Goal: Task Accomplishment & Management: Manage account settings

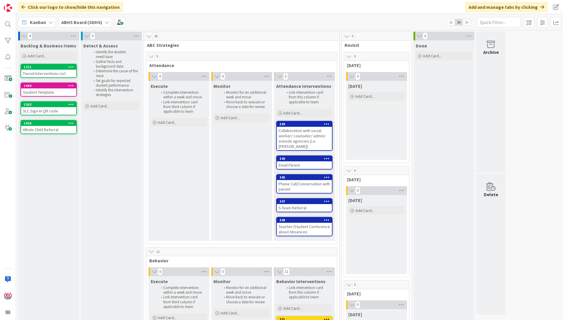
click at [107, 20] on icon at bounding box center [107, 22] width 5 height 5
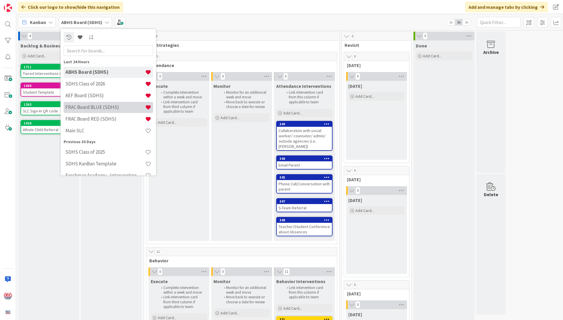
click at [96, 107] on h4 "FRAC Board BLUE (SDHS)" at bounding box center [105, 107] width 80 height 6
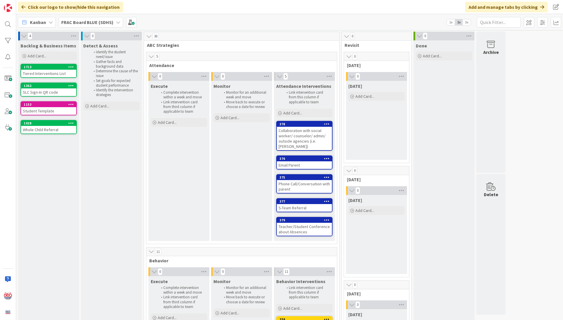
click at [120, 21] on div "FRAC Board BLUE (SDHS)" at bounding box center [91, 22] width 64 height 11
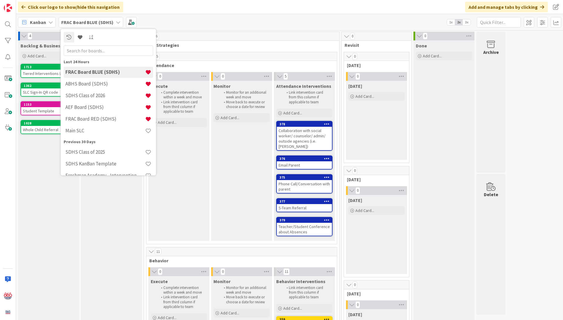
click at [120, 21] on div "FRAC Board BLUE (SDHS)" at bounding box center [91, 22] width 64 height 11
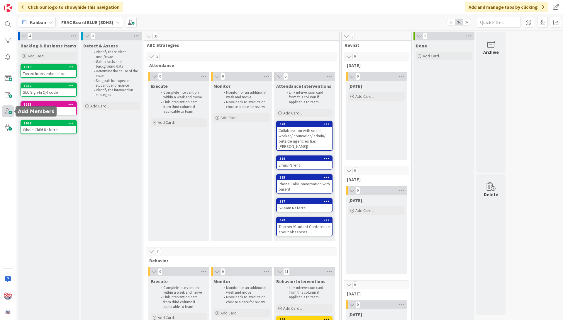
click at [9, 113] on span at bounding box center [8, 112] width 12 height 12
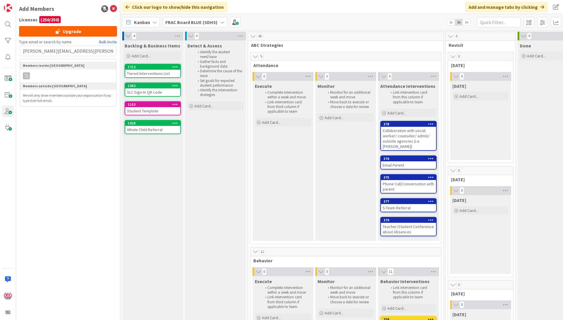
type input "[PERSON_NAME][EMAIL_ADDRESS][PERSON_NAME][DOMAIN_NAME]"
click at [6, 312] on img at bounding box center [8, 312] width 8 height 8
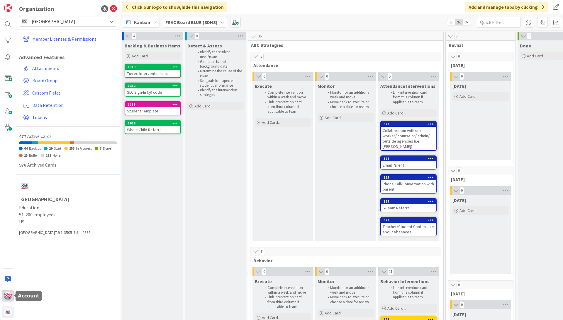
click at [6, 297] on img at bounding box center [8, 296] width 8 height 8
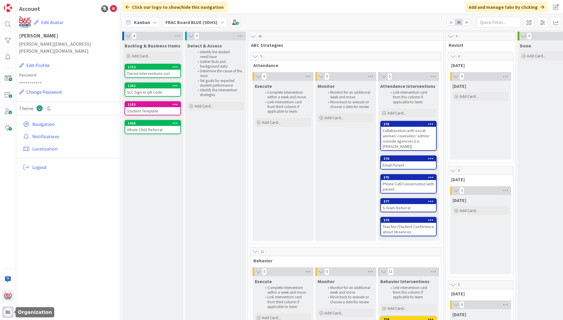
click at [8, 314] on img at bounding box center [8, 312] width 8 height 8
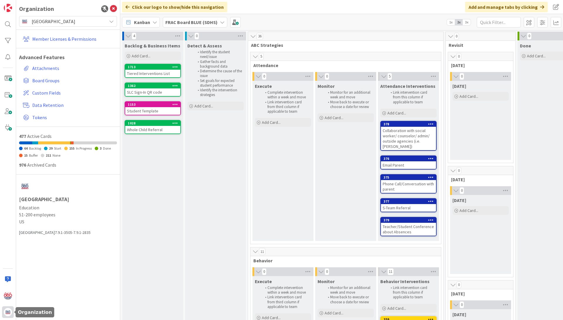
click at [8, 314] on img at bounding box center [8, 312] width 8 height 8
click at [58, 38] on link "Member Licenses & Permissions" at bounding box center [69, 39] width 96 height 11
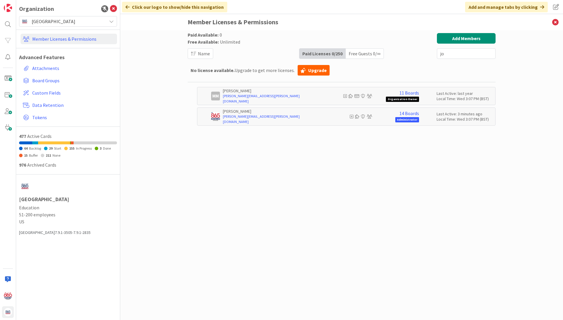
type input "j"
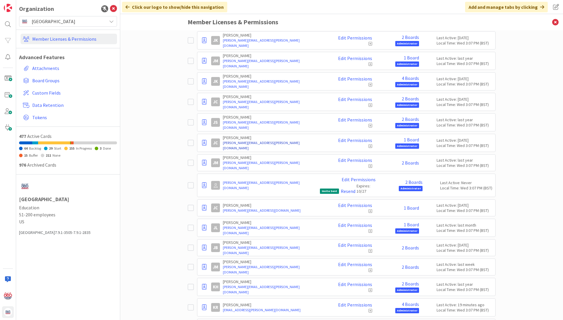
scroll to position [1556, 0]
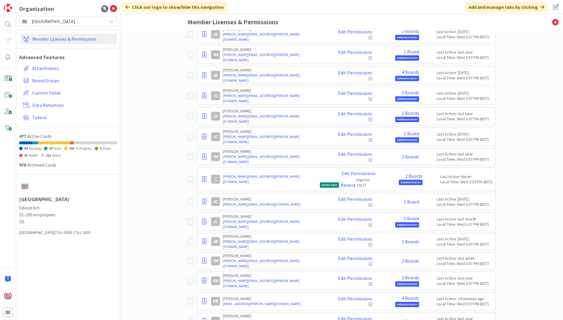
click at [321, 183] on span "Invite Sent" at bounding box center [329, 185] width 19 height 5
click at [190, 176] on icon at bounding box center [192, 179] width 9 height 7
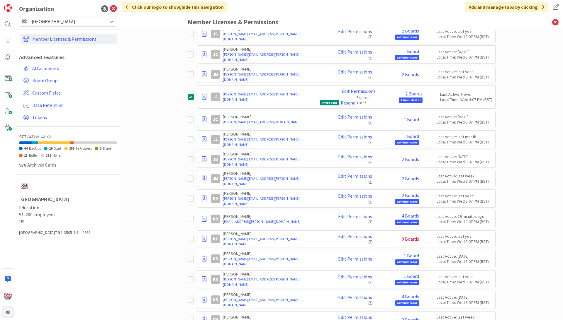
scroll to position [1661, 0]
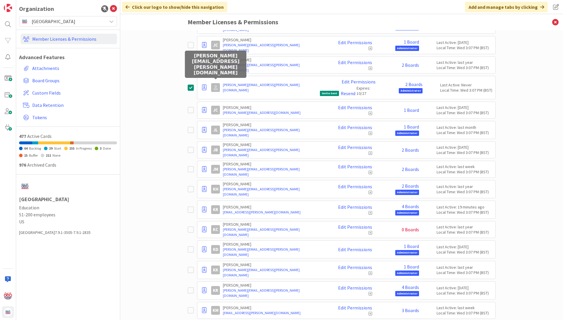
click at [215, 86] on icon at bounding box center [216, 88] width 4 height 4
click at [205, 85] on icon at bounding box center [204, 88] width 4 height 6
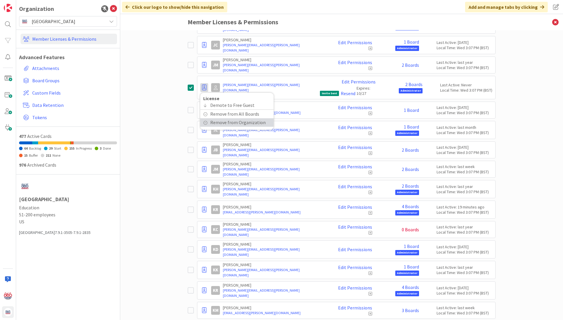
click at [220, 118] on span "Remove from Organization" at bounding box center [237, 122] width 55 height 9
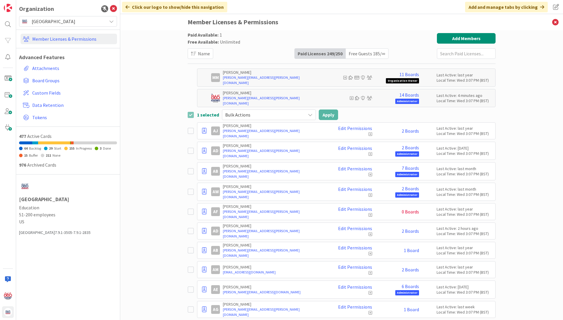
scroll to position [0, 0]
click at [464, 37] on button "Add Members" at bounding box center [466, 38] width 59 height 11
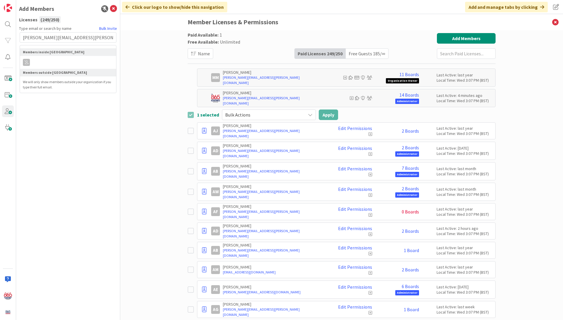
click at [90, 36] on input "[PERSON_NAME][EMAIL_ADDRESS][PERSON_NAME][DOMAIN_NAME]" at bounding box center [68, 37] width 97 height 11
type input "j"
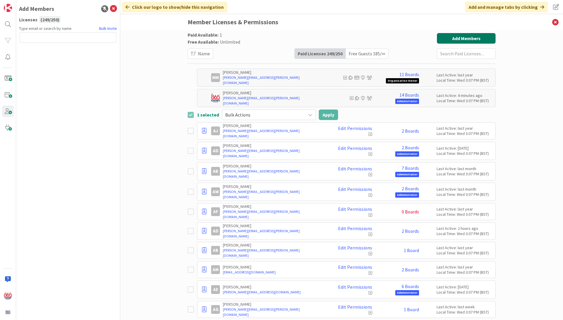
click at [461, 36] on button "Add Members" at bounding box center [466, 38] width 59 height 11
click at [34, 37] on input "text" at bounding box center [68, 37] width 97 height 11
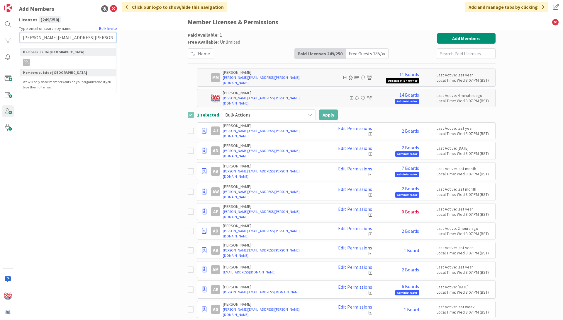
click at [93, 38] on input "[PERSON_NAME][EMAIL_ADDRESS][PERSON_NAME][DOMAIN_NAME]" at bounding box center [68, 37] width 97 height 11
click at [191, 115] on icon at bounding box center [192, 114] width 9 height 7
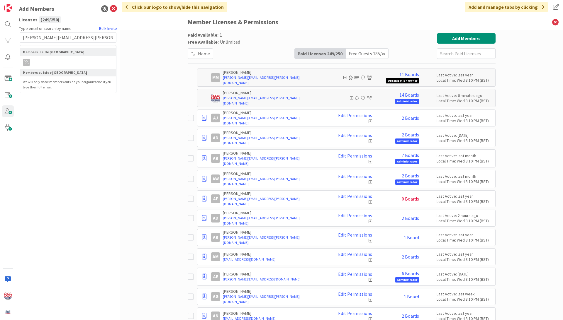
click at [364, 52] on div "Free Guests 185 / ∞" at bounding box center [367, 54] width 42 height 10
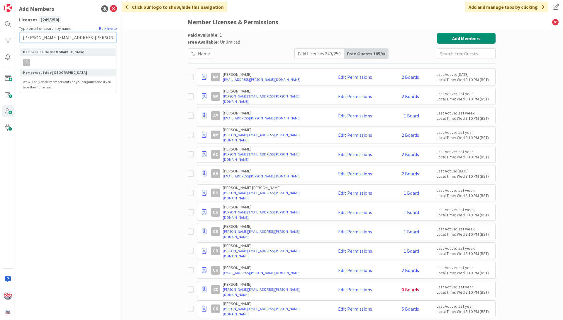
click at [87, 37] on input "[PERSON_NAME][EMAIL_ADDRESS][PERSON_NAME][DOMAIN_NAME]" at bounding box center [68, 37] width 97 height 11
type input "j"
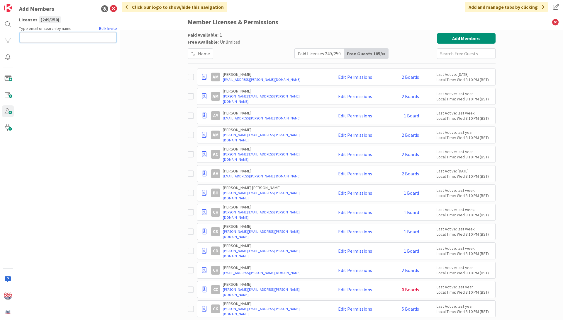
paste input "[PERSON_NAME][EMAIL_ADDRESS][PERSON_NAME][DOMAIN_NAME]"
type input "[PERSON_NAME][EMAIL_ADDRESS][PERSON_NAME][DOMAIN_NAME]"
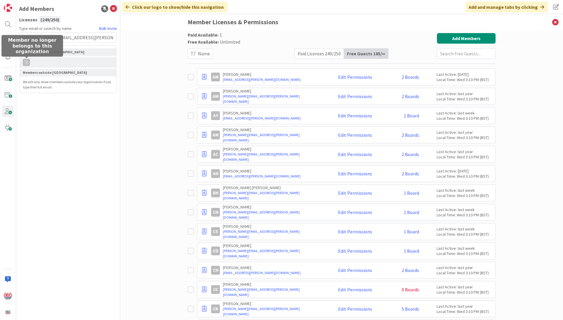
click at [28, 61] on icon at bounding box center [26, 63] width 4 height 4
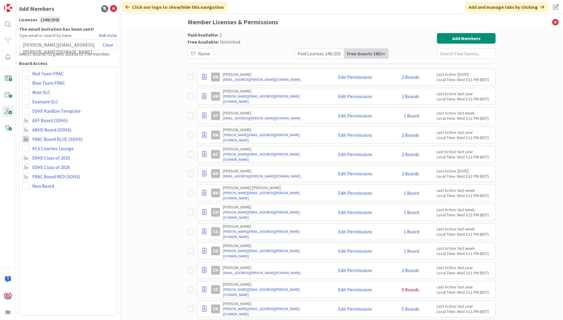
click at [25, 138] on span at bounding box center [25, 139] width 7 height 7
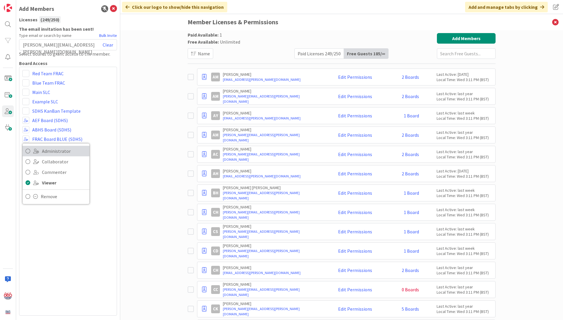
click at [26, 151] on icon at bounding box center [28, 151] width 5 height 9
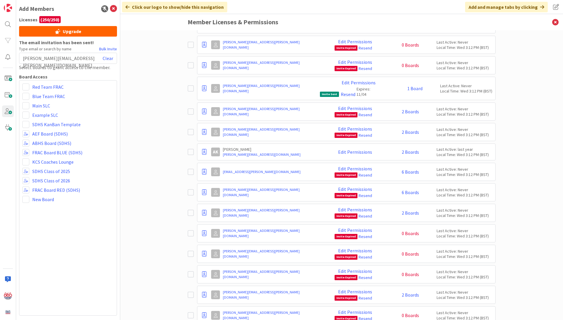
scroll to position [1820, 0]
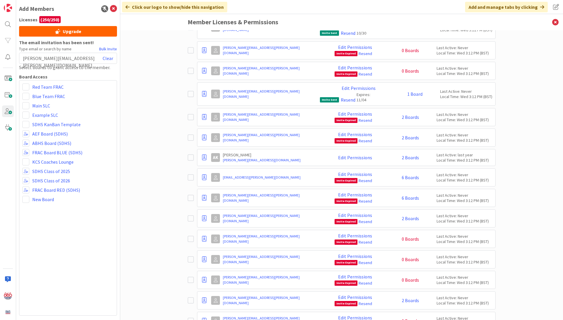
click at [191, 54] on icon at bounding box center [192, 50] width 9 height 7
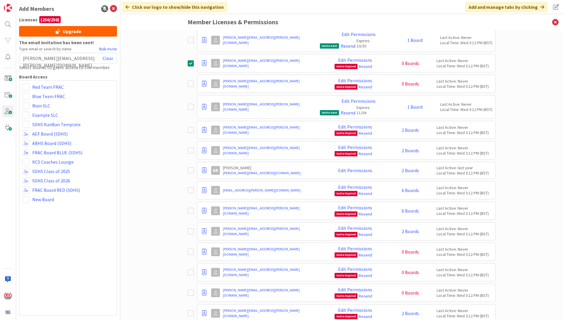
click at [191, 67] on icon at bounding box center [192, 63] width 9 height 7
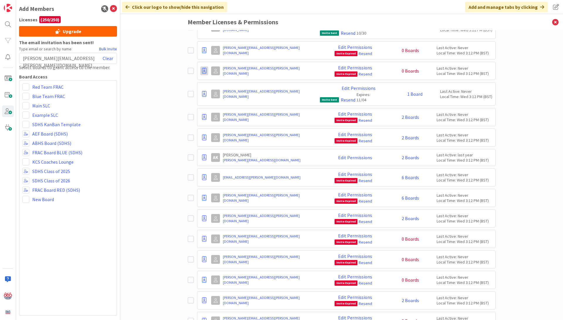
click at [204, 74] on icon at bounding box center [204, 71] width 4 height 6
click at [174, 97] on div "Paid Available: 0 Free Available: Unlimited Name Paid Licenses 250 / 250 Free G…" at bounding box center [341, 175] width 443 height 290
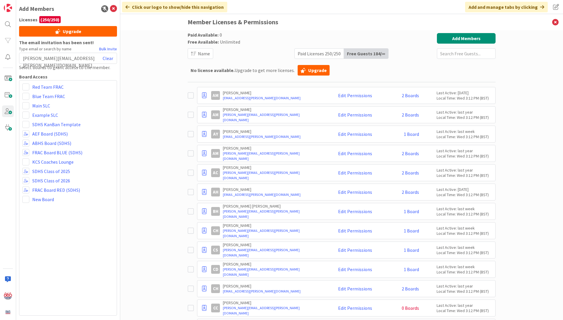
scroll to position [0, 0]
click at [313, 53] on div "Paid Licenses 250 / 250" at bounding box center [319, 54] width 49 height 10
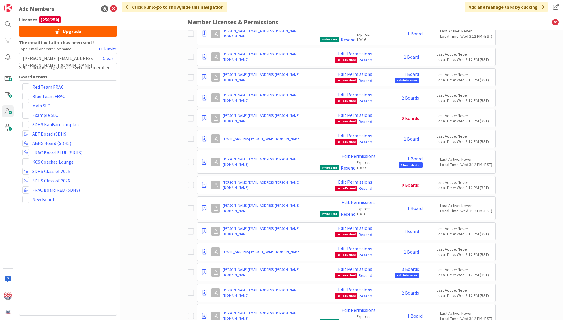
scroll to position [3484, 0]
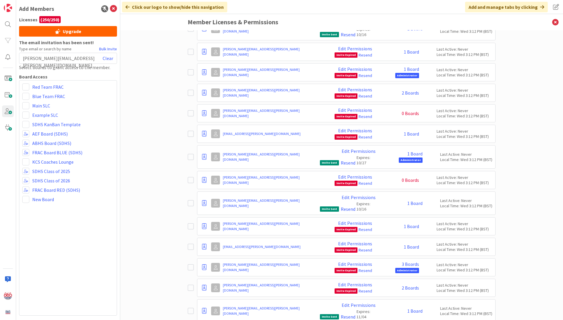
click at [190, 177] on icon at bounding box center [192, 180] width 9 height 7
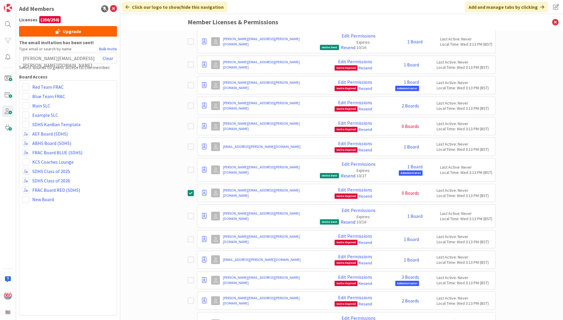
click at [192, 123] on icon at bounding box center [192, 126] width 9 height 7
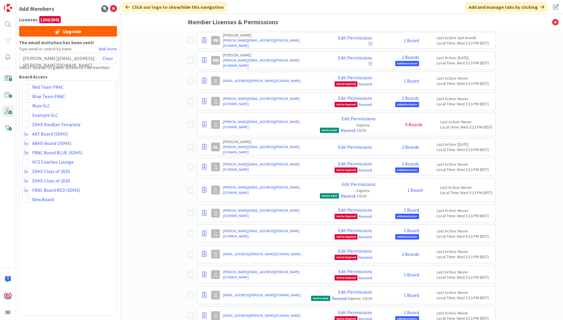
scroll to position [3087, 0]
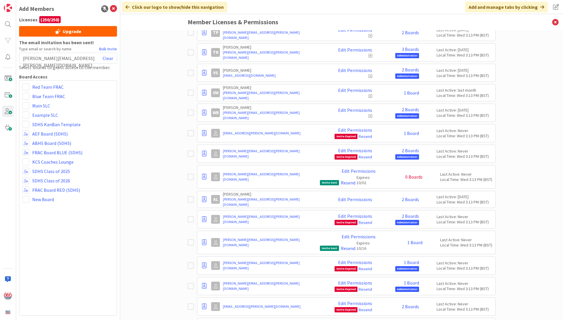
drag, startPoint x: 191, startPoint y: 174, endPoint x: 166, endPoint y: 212, distance: 45.4
click at [166, 212] on div "Paid Available: 0 Free Available: Unlimited Name Paid Licenses 250 / 250 Free G…" at bounding box center [341, 175] width 443 height 290
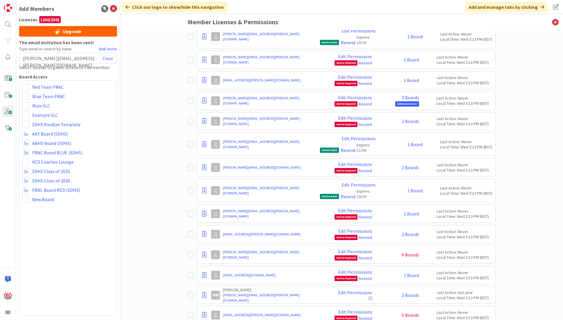
scroll to position [3691, 0]
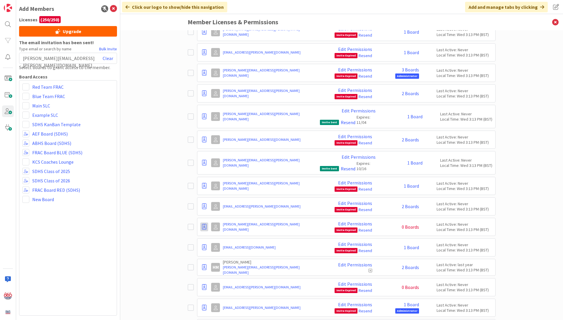
click at [200, 223] on div at bounding box center [204, 227] width 8 height 9
click at [191, 224] on icon at bounding box center [192, 227] width 9 height 7
click at [191, 284] on icon at bounding box center [192, 287] width 9 height 7
click at [206, 285] on icon at bounding box center [204, 288] width 4 height 6
click at [222, 301] on span "Demote to Free Guest" at bounding box center [232, 305] width 44 height 9
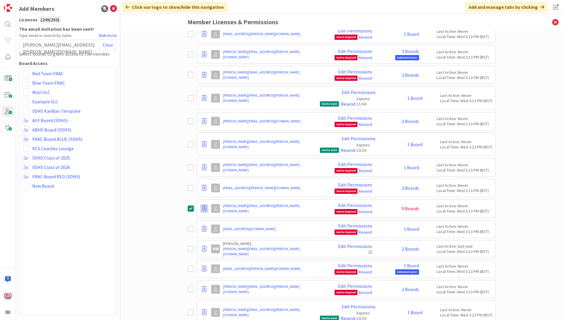
click at [203, 206] on icon at bounding box center [204, 209] width 4 height 6
click at [214, 222] on span "Demote to Free Guest" at bounding box center [232, 226] width 44 height 9
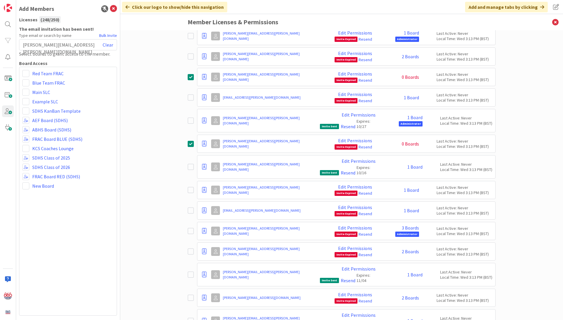
scroll to position [3403, 0]
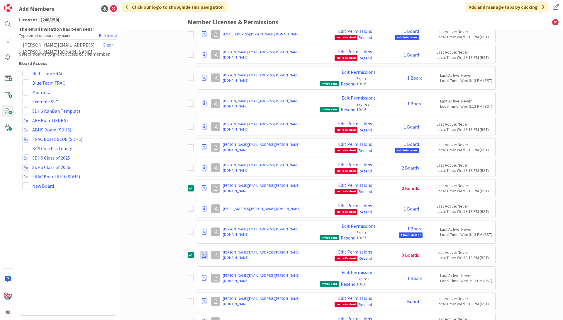
click at [205, 252] on icon at bounding box center [204, 255] width 4 height 6
click at [221, 269] on span "Demote to Free Guest" at bounding box center [232, 273] width 44 height 9
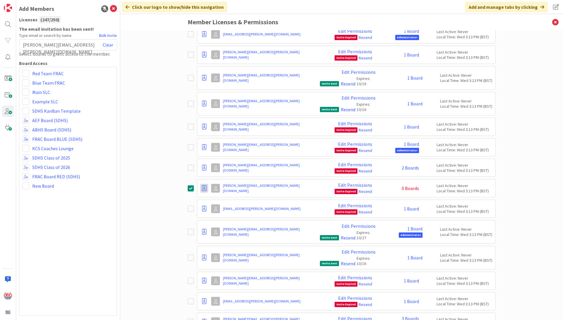
click at [205, 186] on icon at bounding box center [204, 189] width 4 height 6
click at [217, 202] on span "Demote to Free Guest" at bounding box center [232, 206] width 44 height 9
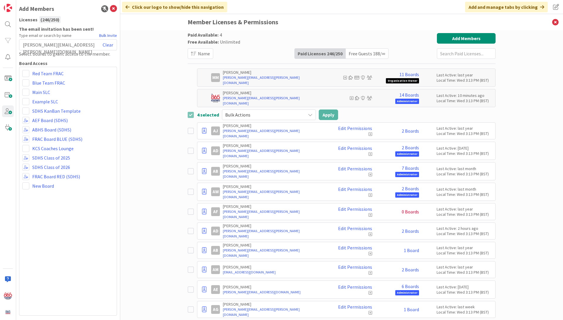
scroll to position [0, 0]
click at [26, 177] on span at bounding box center [25, 176] width 7 height 7
click at [52, 187] on span "Administrator" at bounding box center [64, 188] width 45 height 9
click at [25, 176] on span at bounding box center [25, 176] width 7 height 7
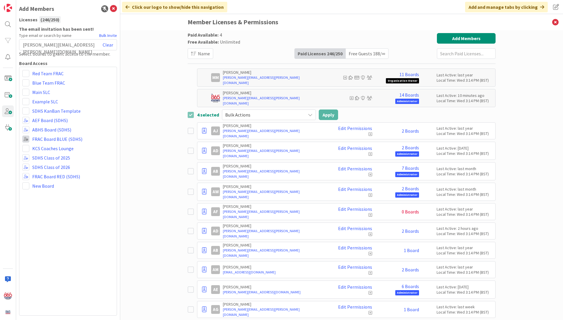
click at [25, 137] on span at bounding box center [25, 139] width 7 height 7
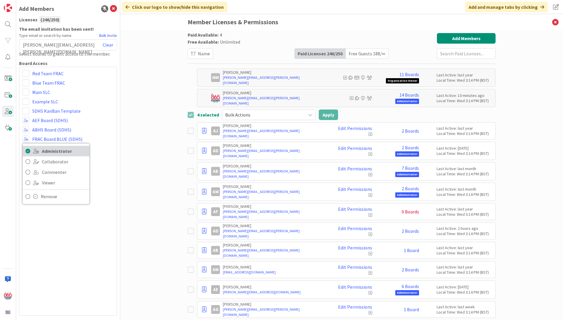
click at [105, 126] on div "ABHS Board (SDHS)" at bounding box center [67, 129] width 91 height 7
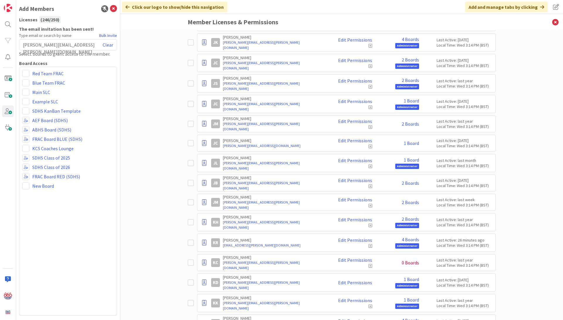
scroll to position [1579, 0]
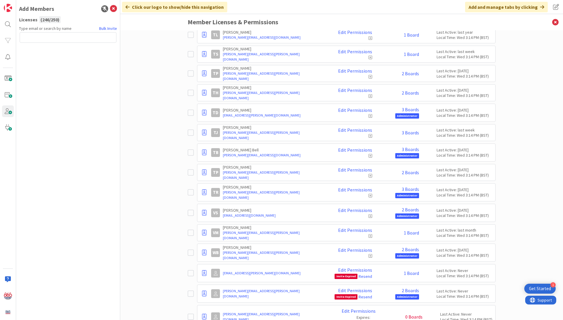
scroll to position [2929, 0]
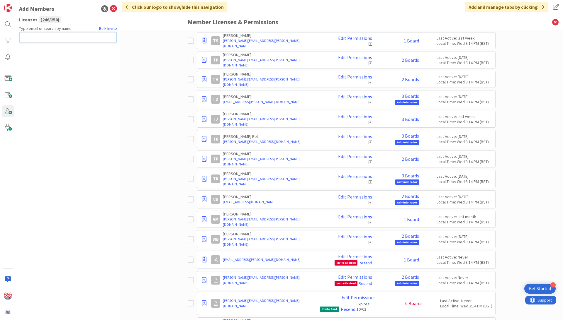
click at [34, 37] on input "text" at bounding box center [68, 37] width 97 height 11
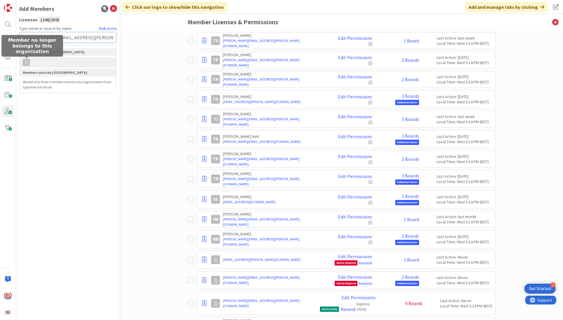
type input "[PERSON_NAME][EMAIL_ADDRESS][PERSON_NAME][DOMAIN_NAME]"
click at [28, 61] on icon at bounding box center [26, 63] width 4 height 4
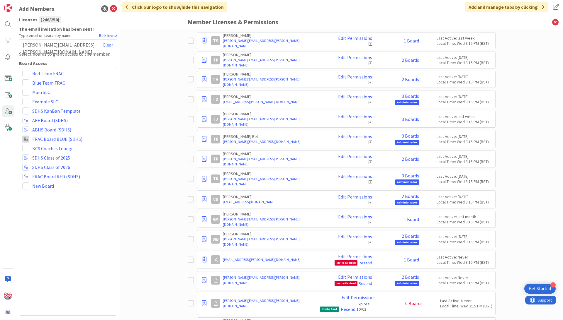
click at [26, 137] on span at bounding box center [25, 139] width 7 height 7
click at [98, 131] on div "ABHS Board (SDHS)" at bounding box center [67, 129] width 91 height 7
click at [25, 176] on span at bounding box center [25, 176] width 7 height 7
click at [94, 166] on div "SDHS Class of 2026" at bounding box center [67, 167] width 91 height 7
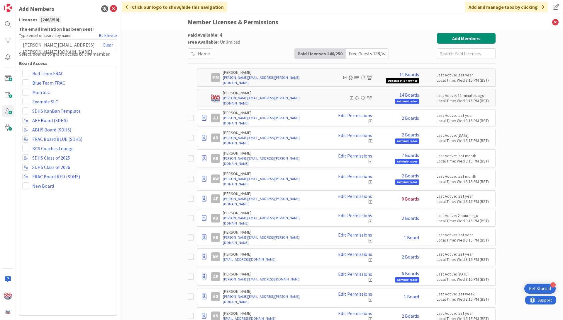
scroll to position [0, 0]
click at [362, 57] on div "Free Guests 188 / ∞" at bounding box center [367, 54] width 43 height 10
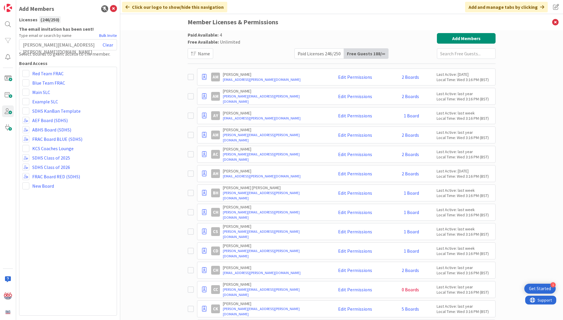
click at [310, 52] on div "Paid Licenses 246 / 250" at bounding box center [319, 54] width 49 height 10
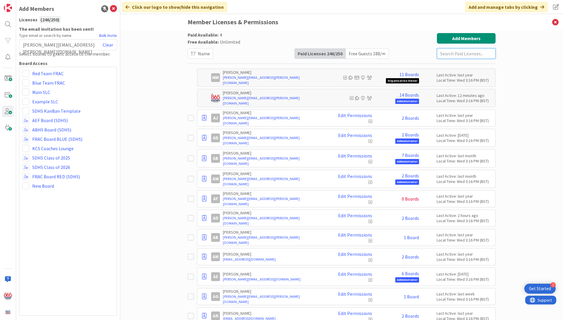
click at [460, 53] on input "text" at bounding box center [466, 53] width 59 height 11
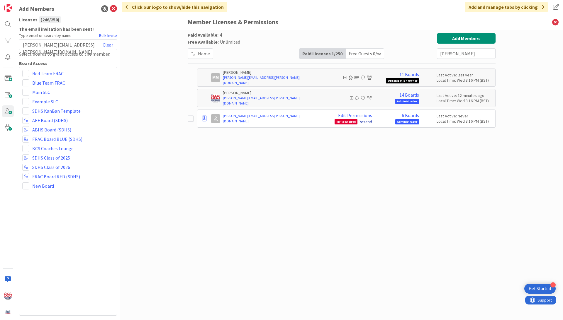
click at [365, 121] on link "Resend" at bounding box center [364, 121] width 13 height 5
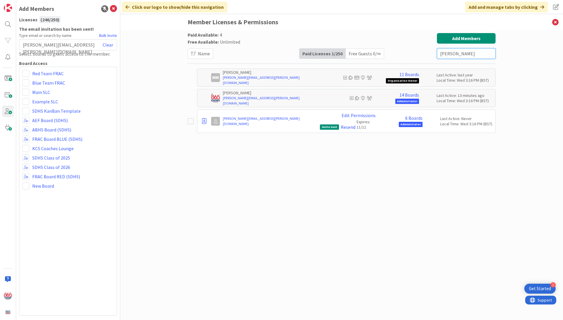
drag, startPoint x: 459, startPoint y: 52, endPoint x: 428, endPoint y: 53, distance: 30.8
click at [428, 53] on div "Paid Available: 4 Free Available: Unlimited Name Paid Licenses 1 / 250 Free Gue…" at bounding box center [342, 46] width 308 height 26
type input "Terry"
drag, startPoint x: 428, startPoint y: 53, endPoint x: 414, endPoint y: 115, distance: 63.4
click at [414, 115] on link "2 Boards" at bounding box center [410, 115] width 17 height 5
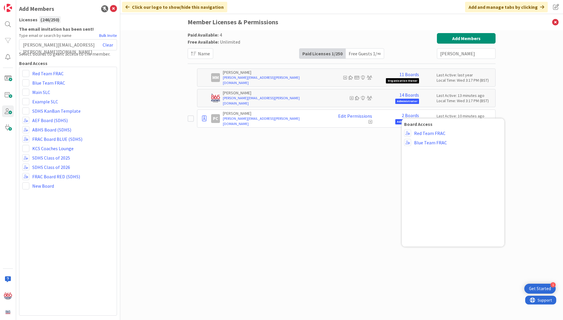
click at [318, 165] on div "Paid Available: 4 Free Available: Unlimited Name Paid Licenses 1 / 250 Free Gue…" at bounding box center [342, 169] width 308 height 273
click at [369, 121] on icon at bounding box center [370, 122] width 4 height 4
click at [414, 115] on link "2 Boards" at bounding box center [410, 115] width 17 height 5
click at [82, 44] on div "josh.rollins@knoxschools.org Clear" at bounding box center [68, 44] width 98 height 11
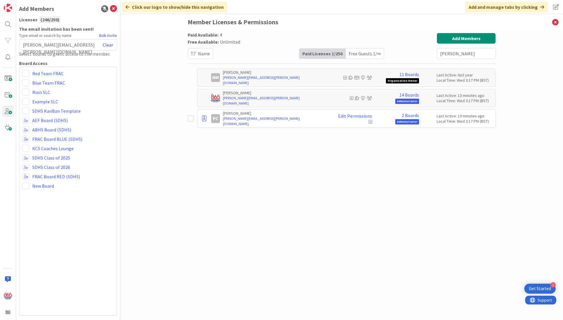
click at [107, 43] on link "Clear" at bounding box center [108, 44] width 11 height 7
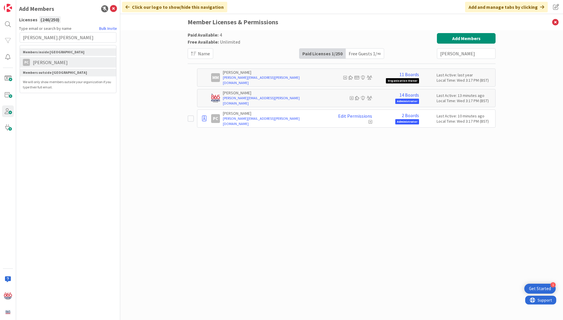
type input "Terry.clark"
click at [39, 61] on span "[PERSON_NAME]" at bounding box center [50, 62] width 41 height 7
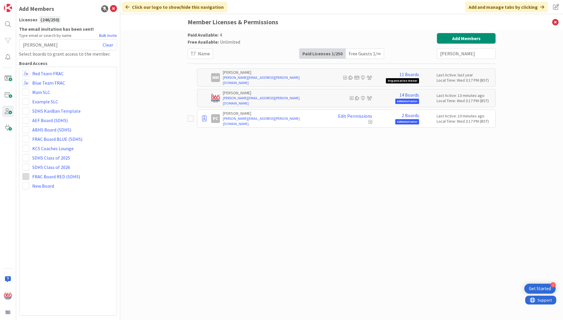
click at [27, 176] on span at bounding box center [25, 176] width 7 height 7
click at [27, 186] on icon at bounding box center [28, 188] width 5 height 9
click at [28, 140] on span at bounding box center [25, 139] width 7 height 7
click at [28, 150] on icon at bounding box center [28, 151] width 5 height 9
click at [26, 73] on span at bounding box center [25, 73] width 7 height 7
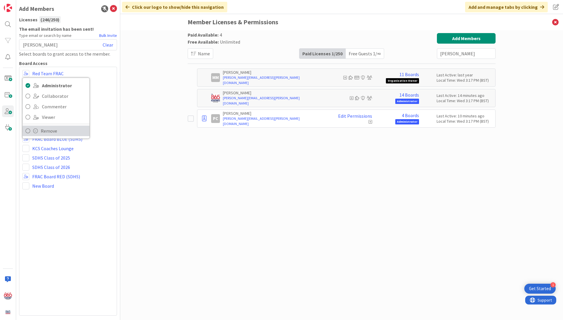
click at [46, 130] on span "Remove" at bounding box center [64, 131] width 46 height 9
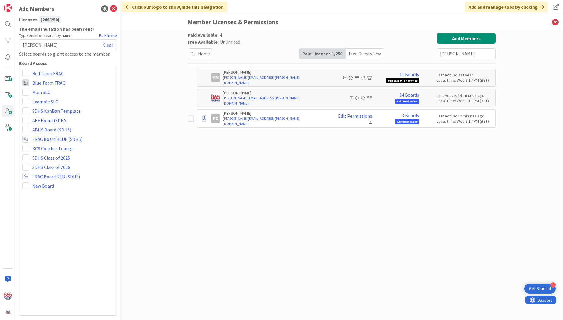
click at [26, 83] on span at bounding box center [25, 82] width 7 height 7
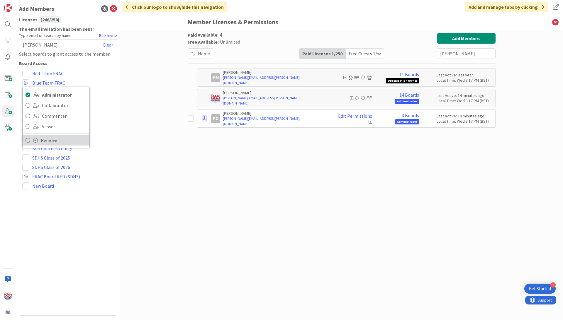
click at [43, 141] on span "Remove" at bounding box center [64, 140] width 46 height 9
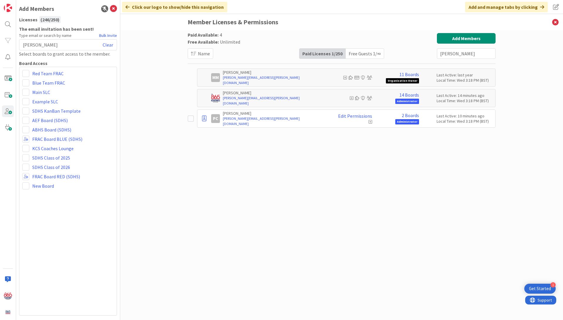
click at [160, 129] on div "Paid Available: 4 Free Available: Unlimited Name Paid Licenses 1 / 250 Free Gue…" at bounding box center [341, 175] width 443 height 290
click at [55, 43] on div "Patrick Clark Clear" at bounding box center [68, 44] width 98 height 11
click at [110, 44] on link "Clear" at bounding box center [108, 44] width 11 height 7
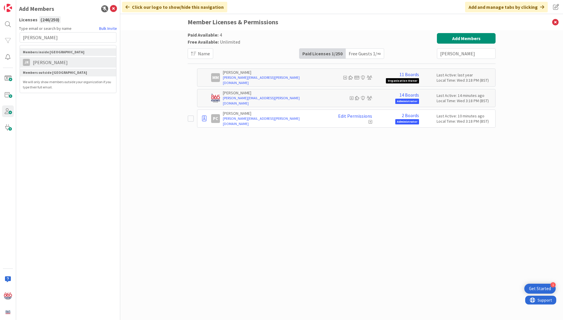
type input "[PERSON_NAME]"
click at [41, 62] on span "Josh Rollins" at bounding box center [50, 62] width 41 height 7
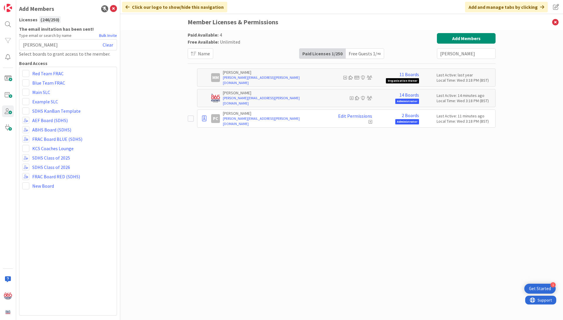
click at [148, 167] on div "Paid Available: 4 Free Available: Unlimited Name Paid Licenses 1 / 250 Free Gue…" at bounding box center [341, 175] width 443 height 290
click at [113, 9] on icon at bounding box center [113, 8] width 7 height 7
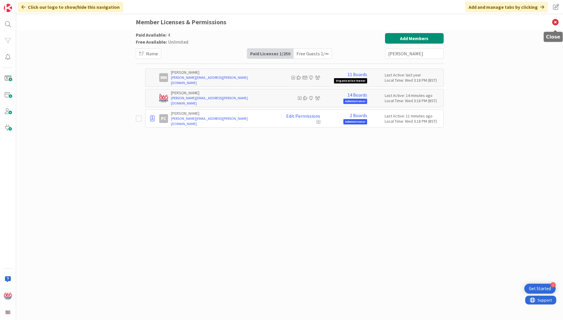
click at [557, 23] on icon at bounding box center [555, 22] width 15 height 16
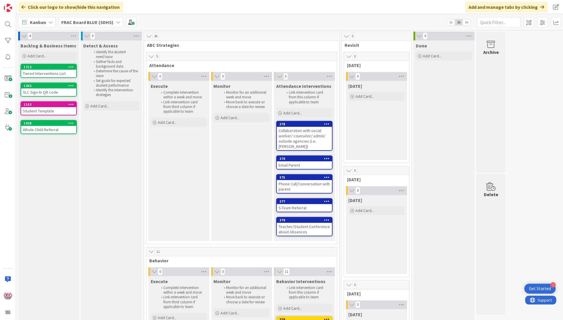
click at [119, 22] on icon at bounding box center [118, 22] width 5 height 5
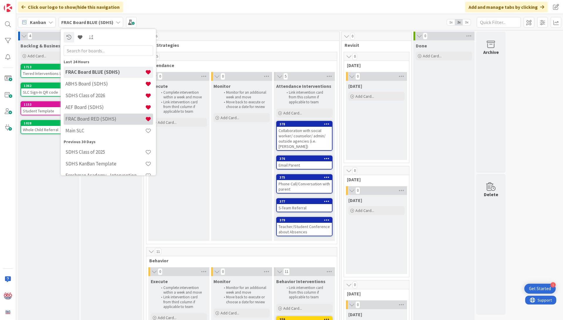
click at [100, 119] on h4 "FRAC Board RED (SDHS)" at bounding box center [105, 119] width 80 height 6
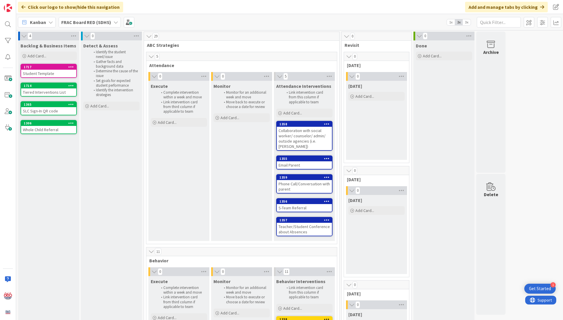
click at [115, 21] on icon at bounding box center [115, 22] width 5 height 5
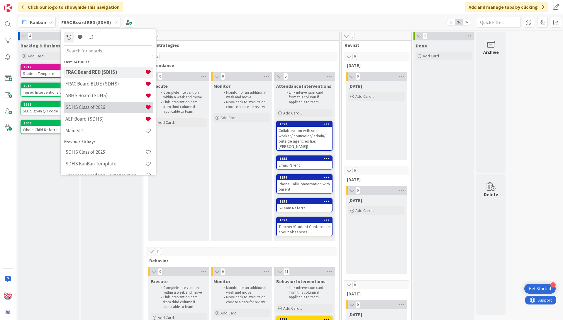
click at [89, 109] on h4 "SDHS Class of 2026" at bounding box center [105, 107] width 80 height 6
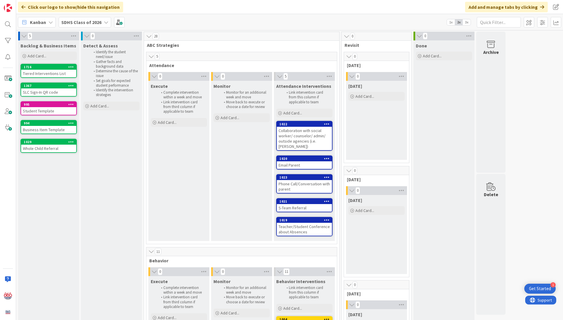
click at [72, 104] on icon at bounding box center [71, 104] width 6 height 4
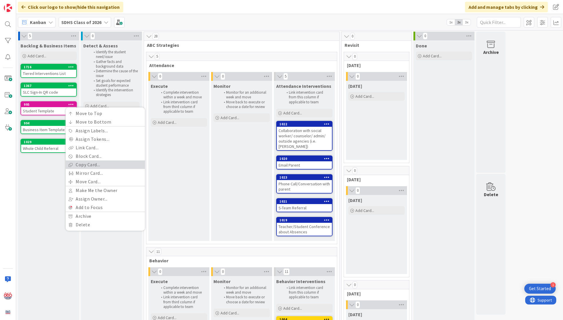
click at [86, 162] on link "Copy Card..." at bounding box center [105, 165] width 79 height 9
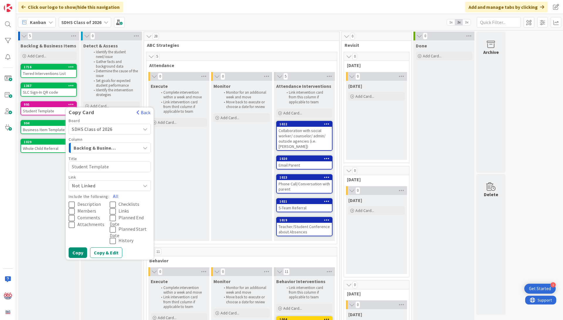
click at [148, 147] on button "Backlog & Business Items" at bounding box center [110, 148] width 82 height 11
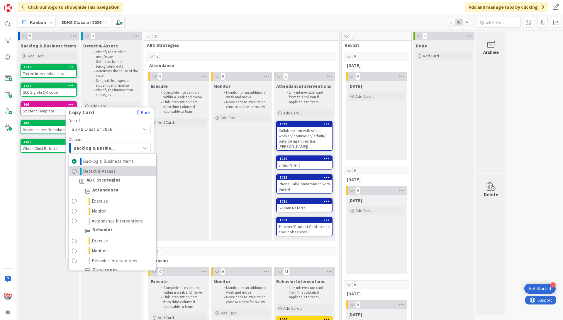
click at [74, 171] on span at bounding box center [74, 171] width 5 height 7
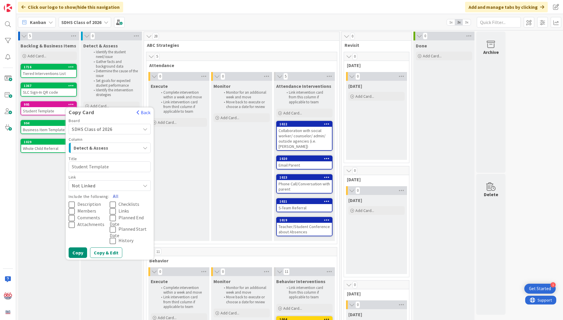
click at [117, 196] on button "All" at bounding box center [115, 196] width 13 height 11
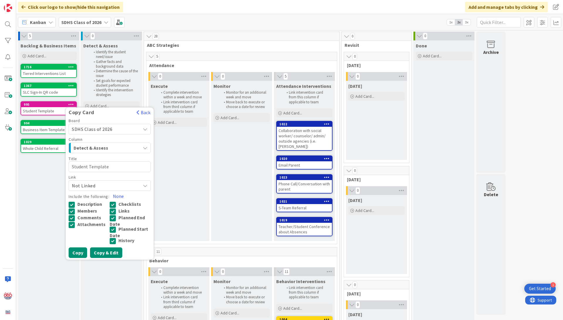
click at [104, 251] on button "Copy & Edit" at bounding box center [106, 253] width 32 height 11
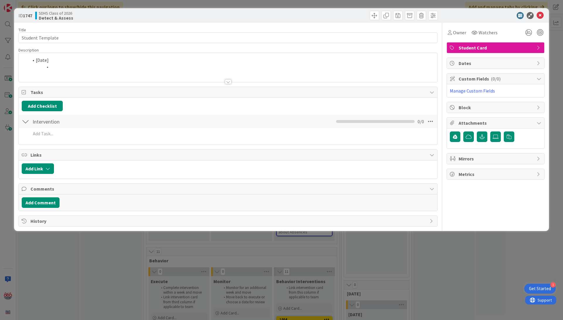
click at [228, 81] on div at bounding box center [228, 81] width 6 height 5
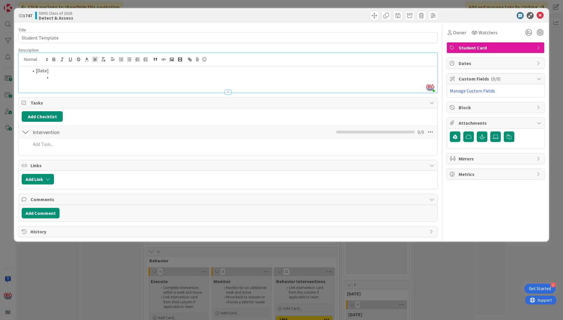
click at [227, 93] on div at bounding box center [228, 92] width 6 height 5
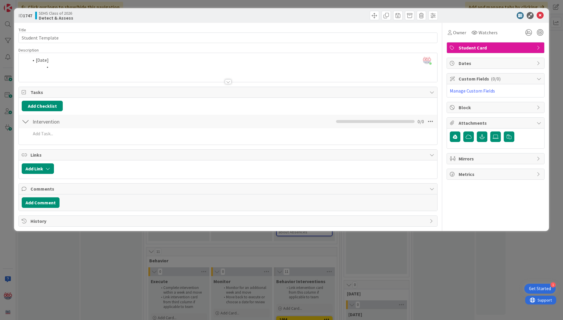
click at [229, 81] on div at bounding box center [228, 81] width 6 height 5
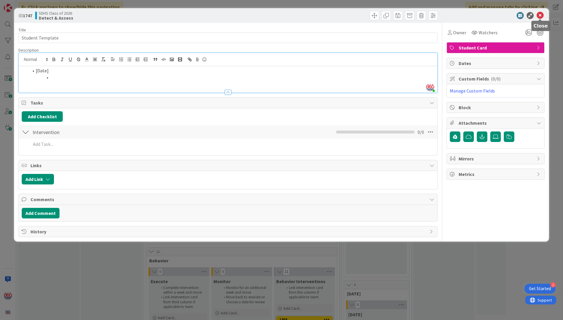
click at [542, 14] on icon at bounding box center [539, 15] width 7 height 7
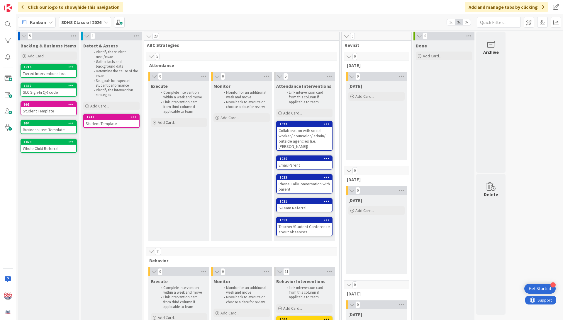
click at [132, 115] on icon at bounding box center [134, 117] width 6 height 4
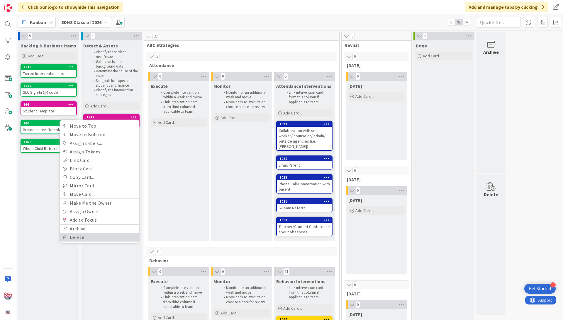
click at [80, 233] on link "Delete" at bounding box center [99, 237] width 79 height 9
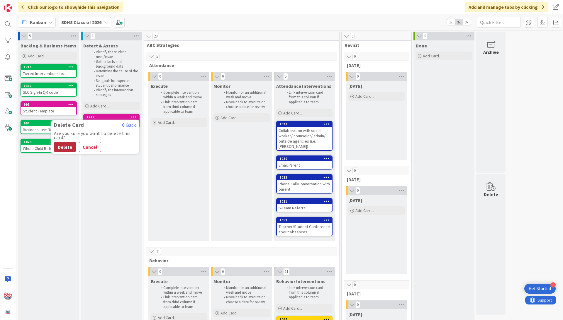
click at [61, 147] on button "Delete" at bounding box center [65, 147] width 22 height 11
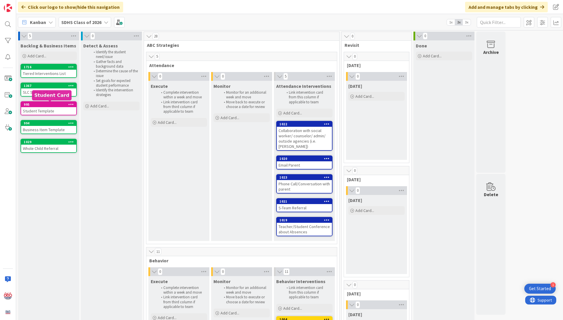
click at [42, 106] on div "995" at bounding box center [50, 105] width 52 height 4
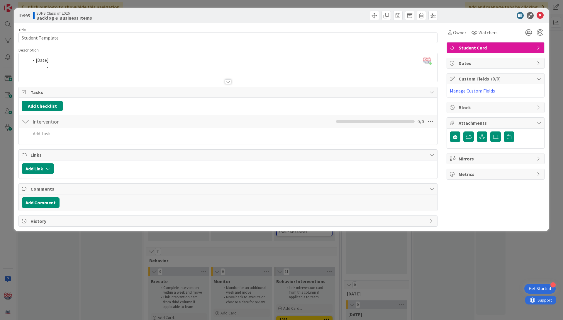
click at [229, 82] on div at bounding box center [228, 81] width 6 height 5
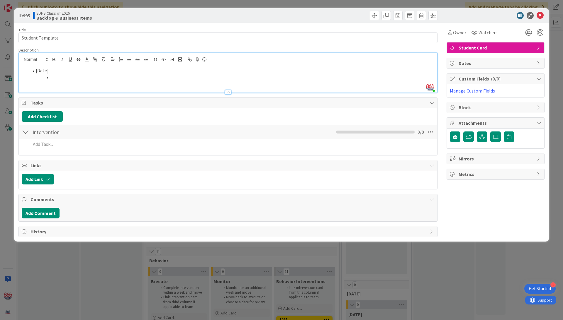
click at [230, 91] on div at bounding box center [228, 92] width 6 height 5
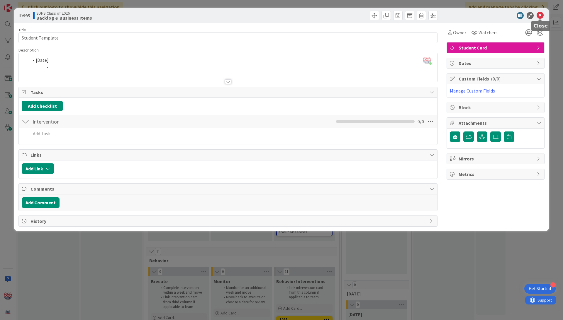
click at [540, 13] on icon at bounding box center [539, 15] width 7 height 7
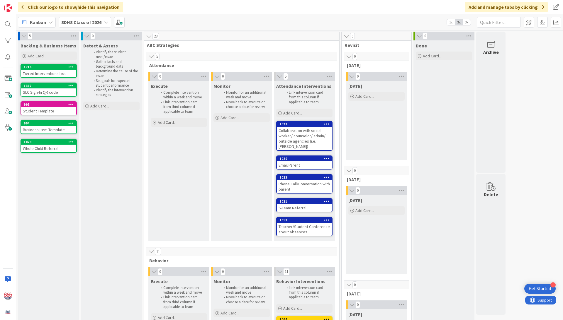
click at [106, 22] on icon at bounding box center [106, 22] width 5 height 5
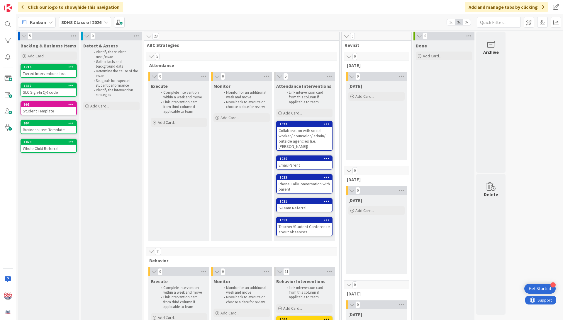
click at [104, 20] on icon at bounding box center [106, 22] width 5 height 5
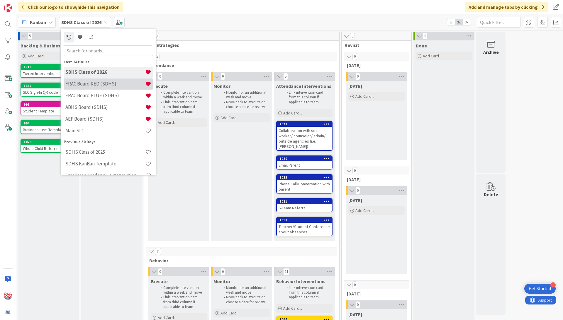
click at [76, 85] on h4 "FRAC Board RED (SDHS)" at bounding box center [105, 84] width 80 height 6
type textarea "x"
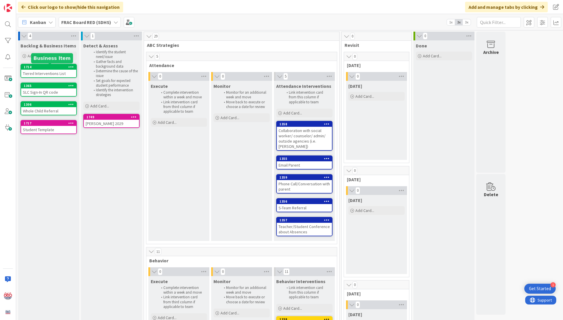
click at [50, 69] on div "1714" at bounding box center [50, 67] width 52 height 4
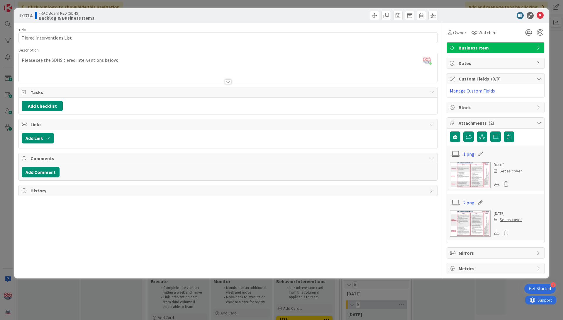
click at [230, 85] on div "Title 25 / 128 Tiered Interventions List Description Kari Eubanks just joined P…" at bounding box center [227, 148] width 419 height 251
click at [229, 82] on div at bounding box center [228, 81] width 6 height 5
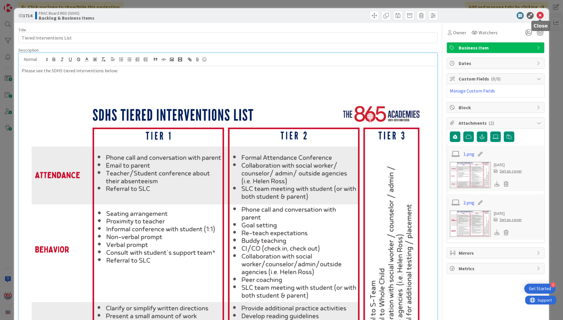
click at [540, 14] on icon at bounding box center [539, 15] width 7 height 7
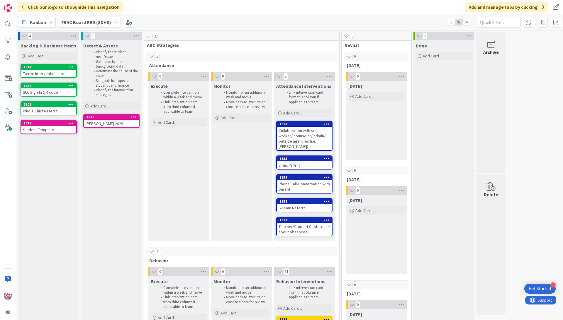
click at [50, 91] on div "SLC Sign-In QR code" at bounding box center [48, 93] width 55 height 8
click at [50, 91] on div "4 Backlog & Business Items Add Card... 1714 Tiered Interventions List 1365 SLC …" at bounding box center [289, 175] width 547 height 290
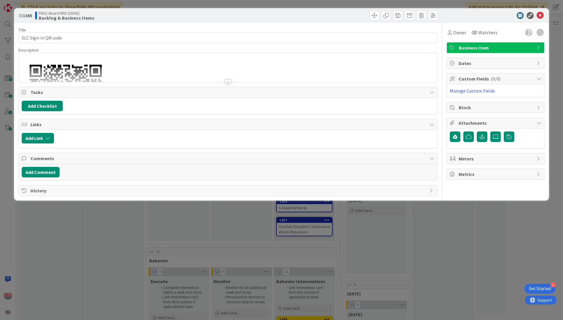
click at [230, 81] on div at bounding box center [228, 81] width 6 height 5
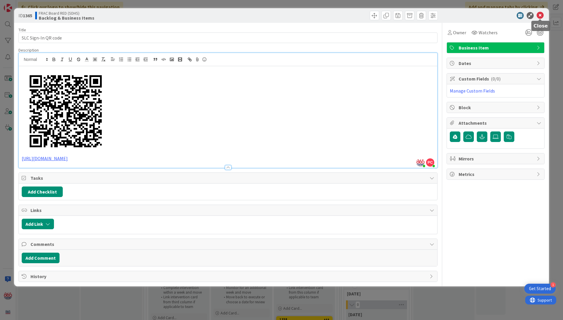
click at [540, 15] on icon at bounding box center [539, 15] width 7 height 7
